Goal: Task Accomplishment & Management: Use online tool/utility

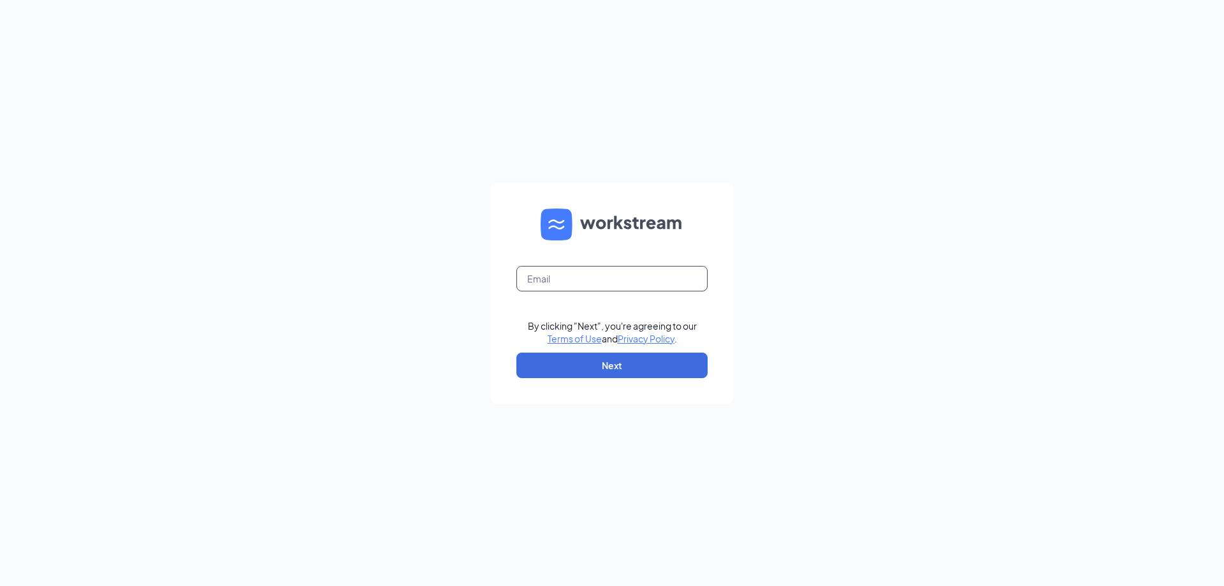
click at [588, 283] on input "text" at bounding box center [612, 279] width 191 height 26
type input "[EMAIL_ADDRESS][DOMAIN_NAME]"
click at [648, 362] on button "Next" at bounding box center [612, 366] width 191 height 26
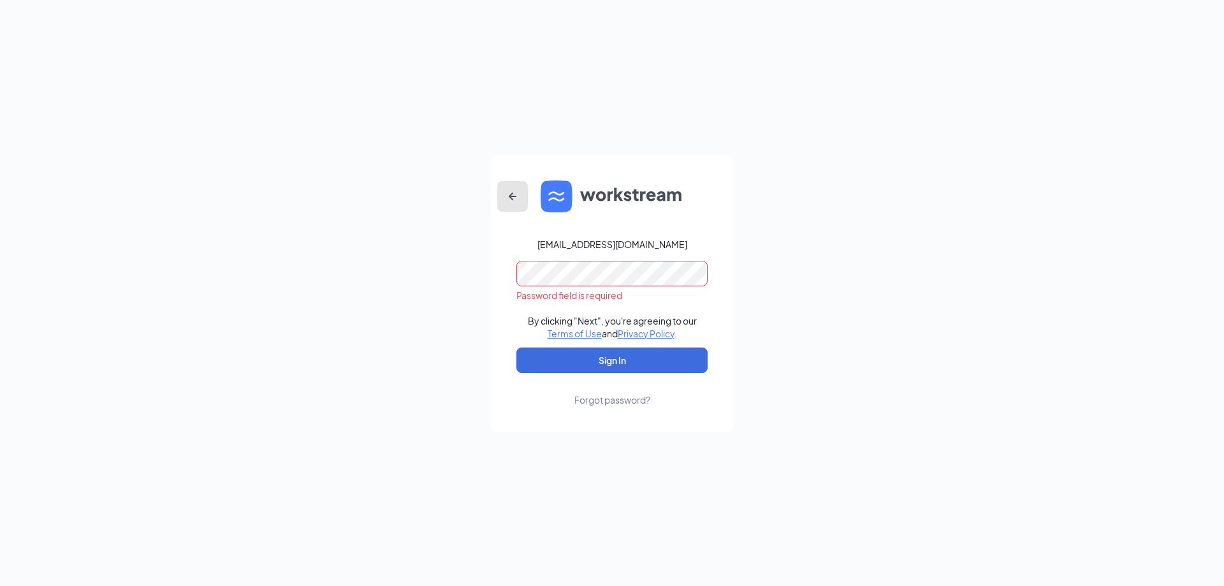
click at [516, 195] on icon "ArrowLeftNew" at bounding box center [512, 196] width 15 height 15
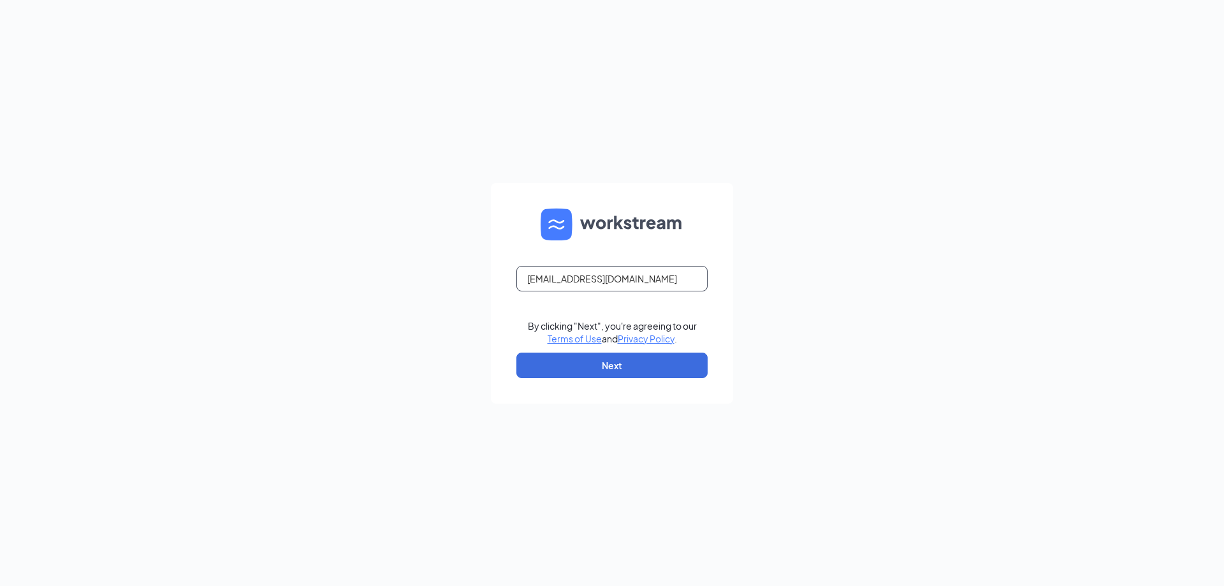
drag, startPoint x: 661, startPoint y: 283, endPoint x: 508, endPoint y: 272, distance: 153.4
click at [509, 270] on form "[EMAIL_ADDRESS][DOMAIN_NAME] By clicking "Next", you're agreeing to our Terms o…" at bounding box center [612, 293] width 242 height 221
type input "[EMAIL_ADDRESS][DOMAIN_NAME]"
drag, startPoint x: 673, startPoint y: 277, endPoint x: 330, endPoint y: 189, distance: 354.2
click at [333, 190] on div "[PERSON_NAME][EMAIL_ADDRESS][DOMAIN_NAME] By clicking "Next", you're agreeing t…" at bounding box center [612, 293] width 1224 height 586
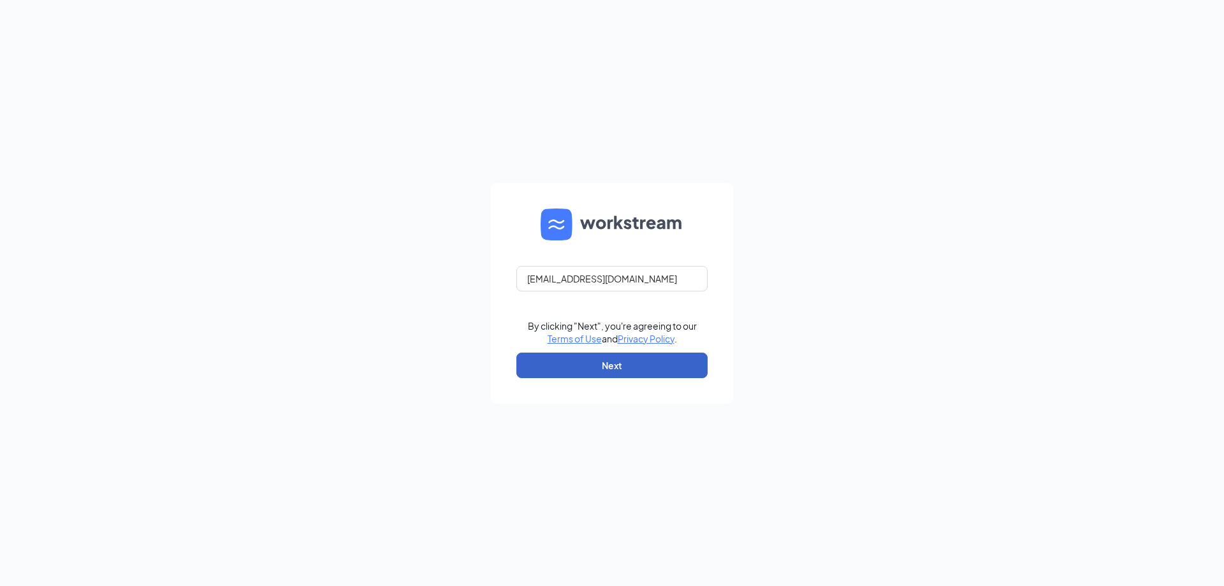
click at [578, 366] on button "Next" at bounding box center [612, 366] width 191 height 26
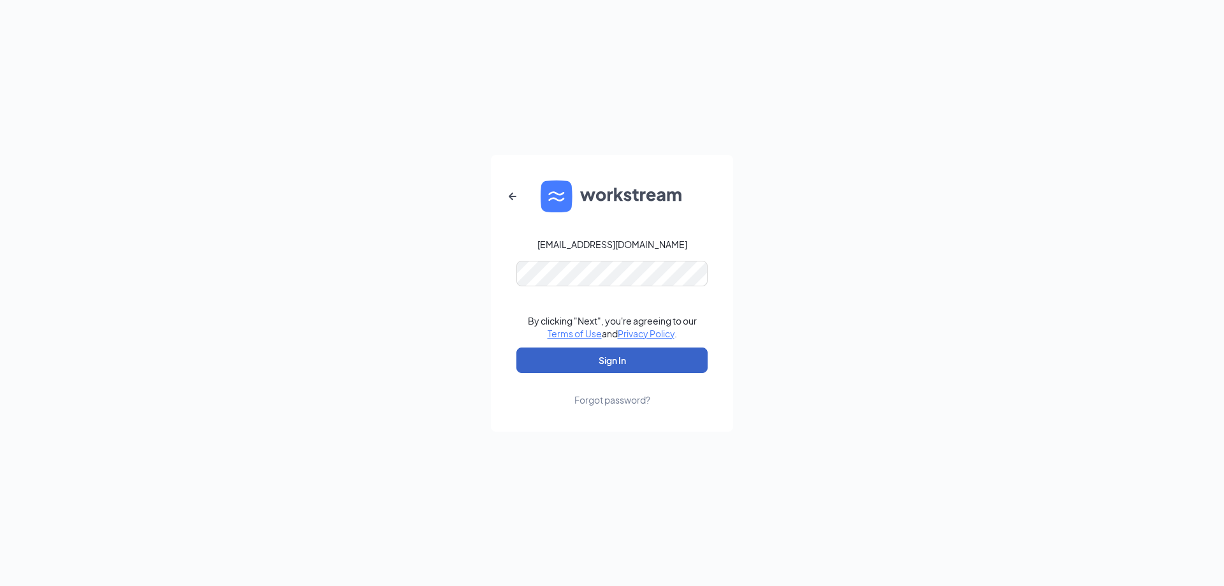
click at [627, 363] on button "Sign In" at bounding box center [612, 361] width 191 height 26
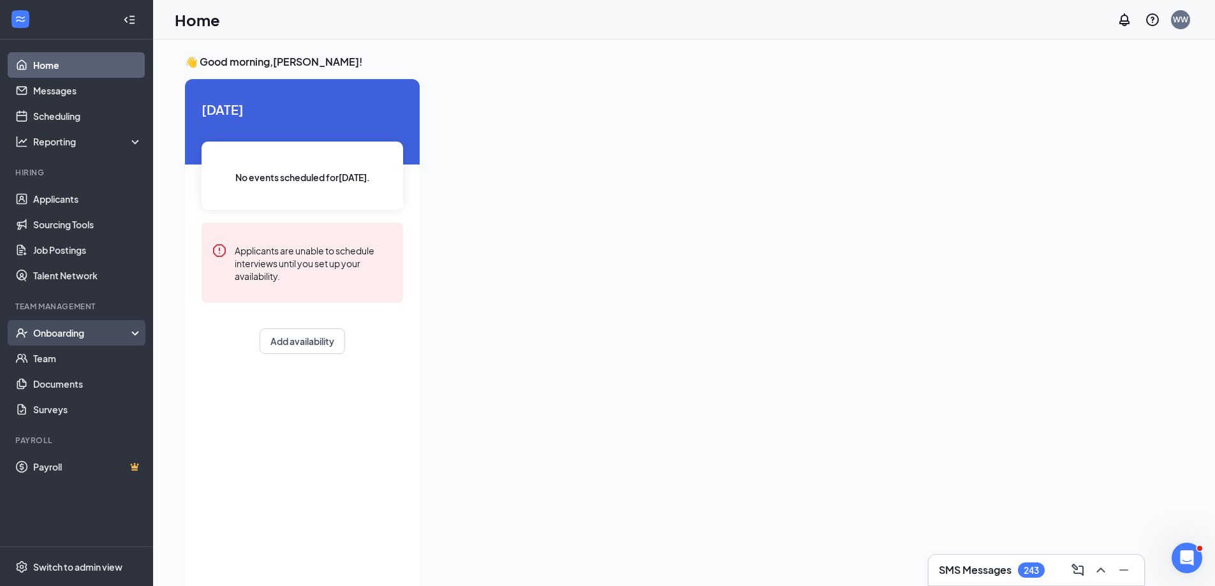
click at [75, 332] on div "Onboarding" at bounding box center [82, 332] width 98 height 13
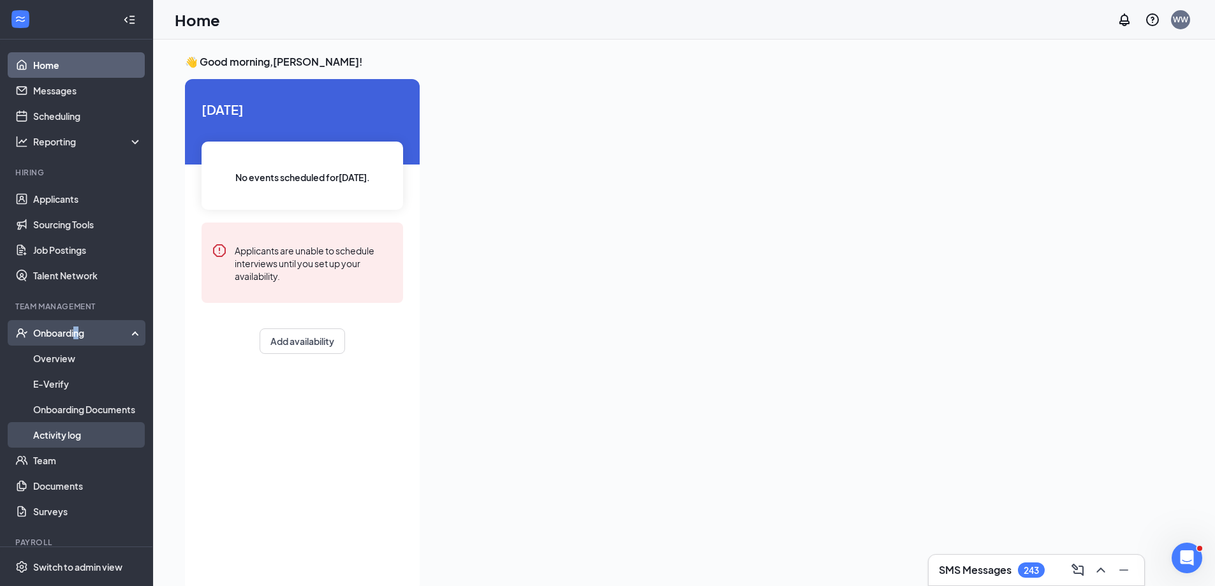
click at [78, 435] on link "Activity log" at bounding box center [87, 435] width 109 height 26
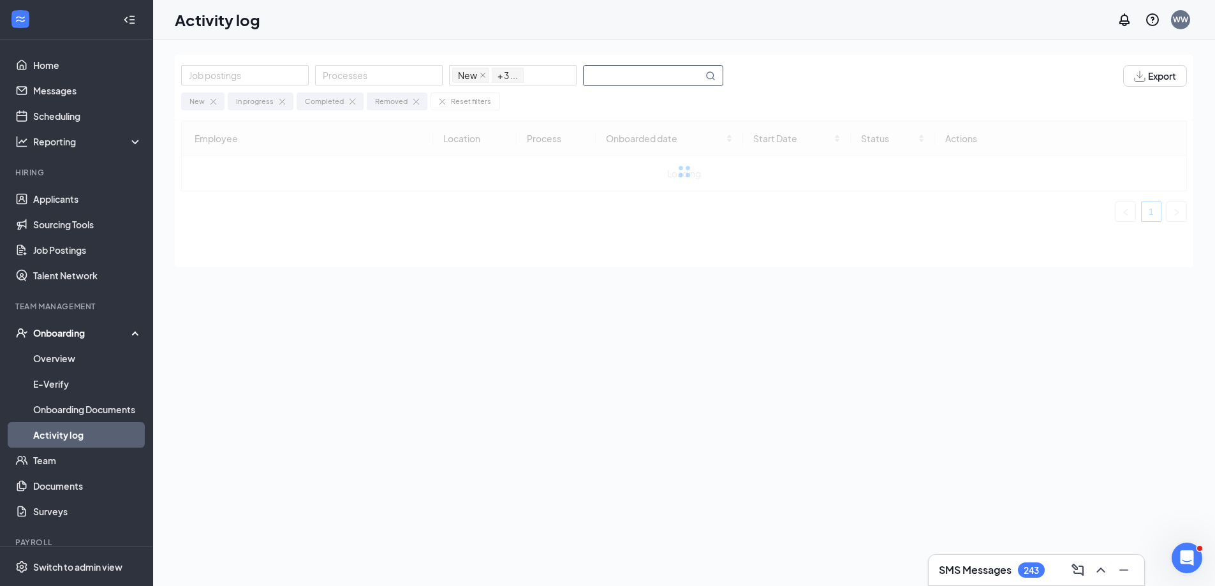
click at [681, 77] on input "text" at bounding box center [642, 76] width 119 height 20
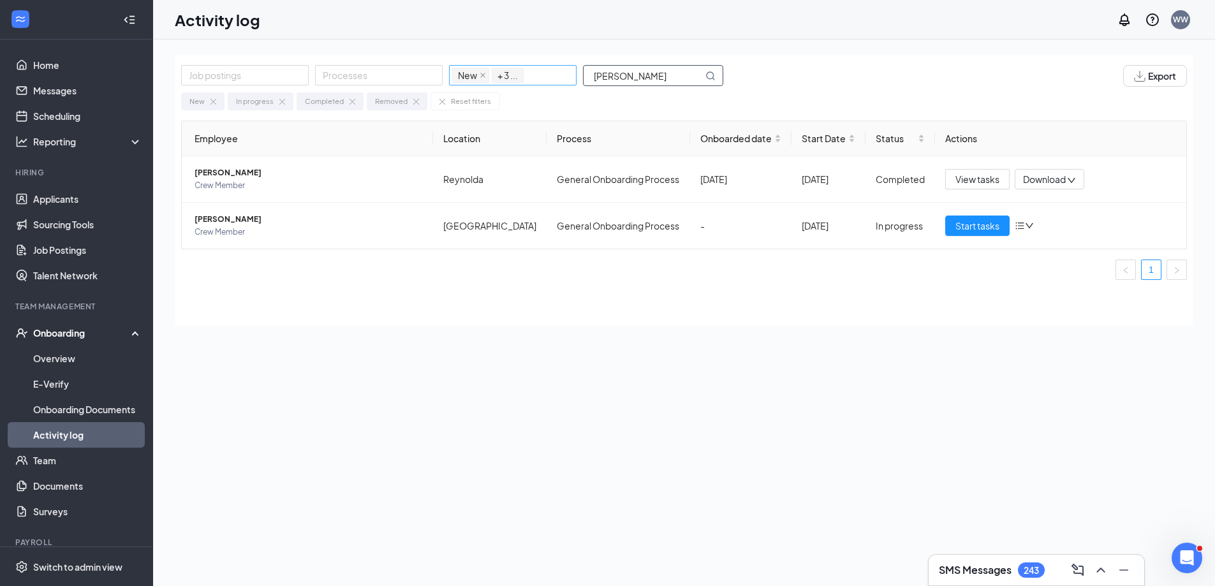
drag, startPoint x: 650, startPoint y: 79, endPoint x: 483, endPoint y: 65, distance: 167.0
click at [483, 65] on div "Job postings Processes New In progress Completed Removed + 3 ... maxwell" at bounding box center [458, 76] width 555 height 22
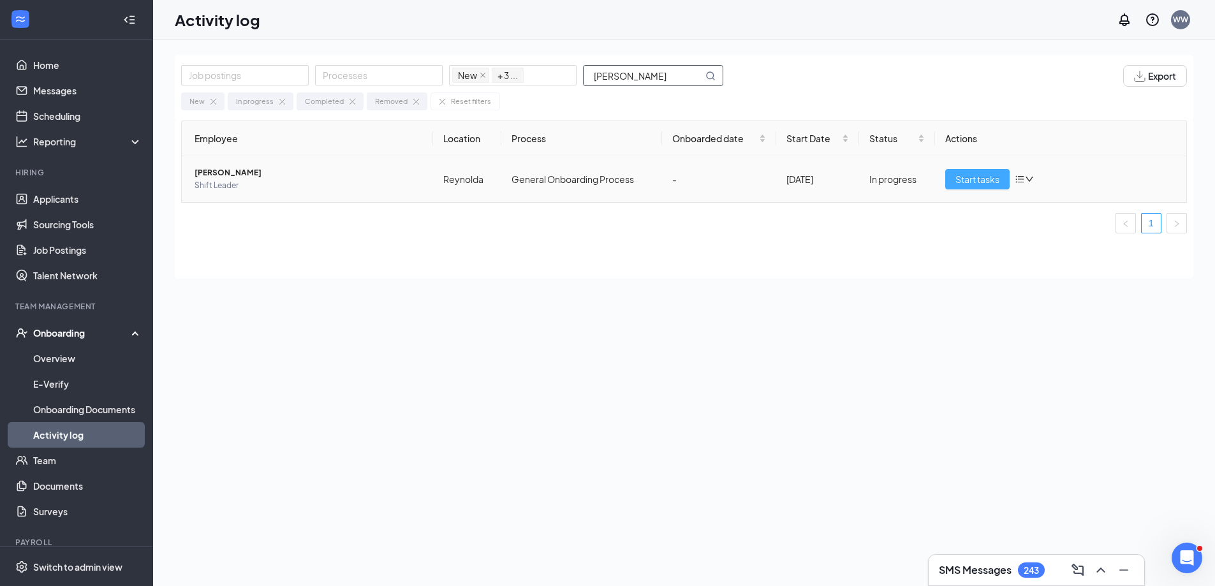
type input "skinner"
click at [953, 185] on button "Start tasks" at bounding box center [977, 179] width 64 height 20
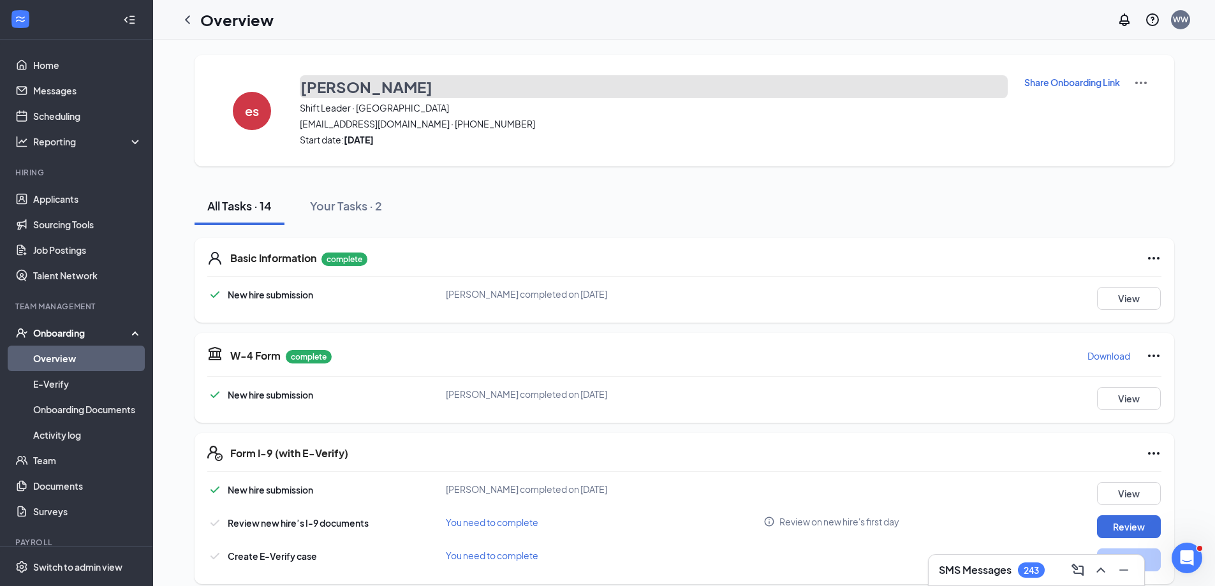
click at [378, 85] on h3 "elyssa skinner" at bounding box center [366, 87] width 132 height 22
